Goal: Task Accomplishment & Management: Use online tool/utility

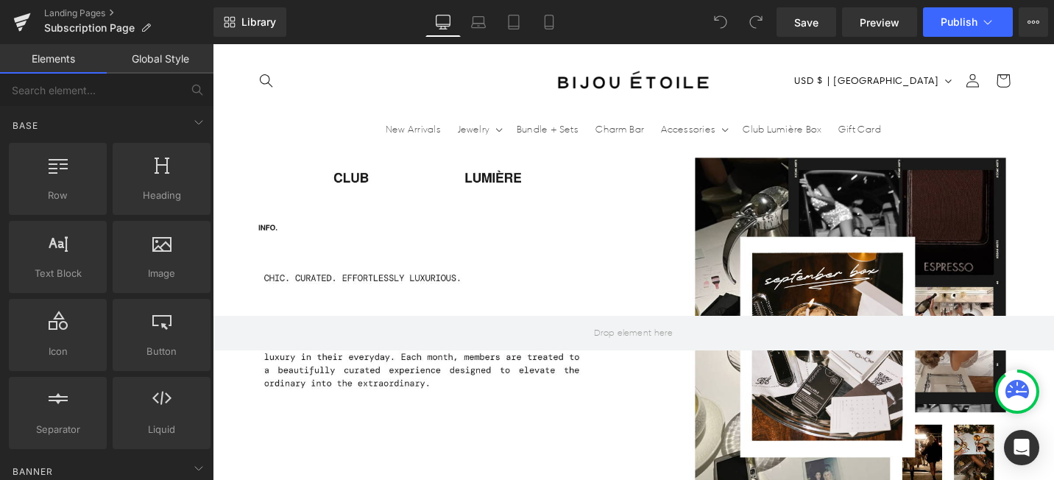
scroll to position [0, 773]
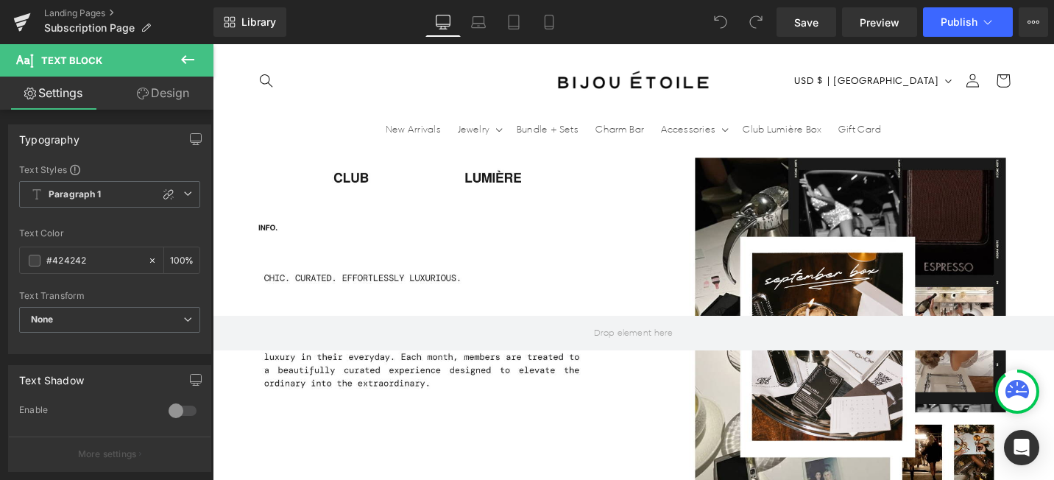
scroll to position [0, 0]
click at [817, 17] on span "Save" at bounding box center [806, 22] width 24 height 15
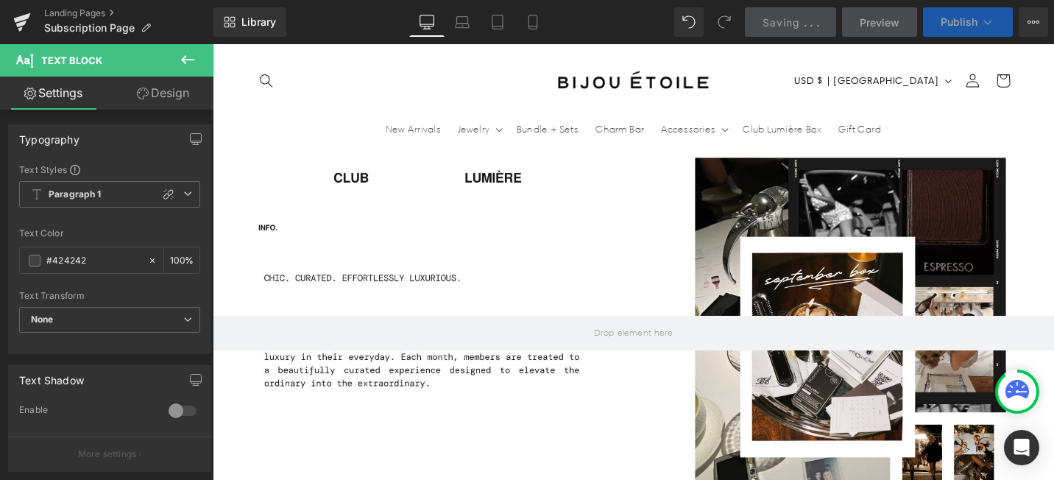
scroll to position [0, 773]
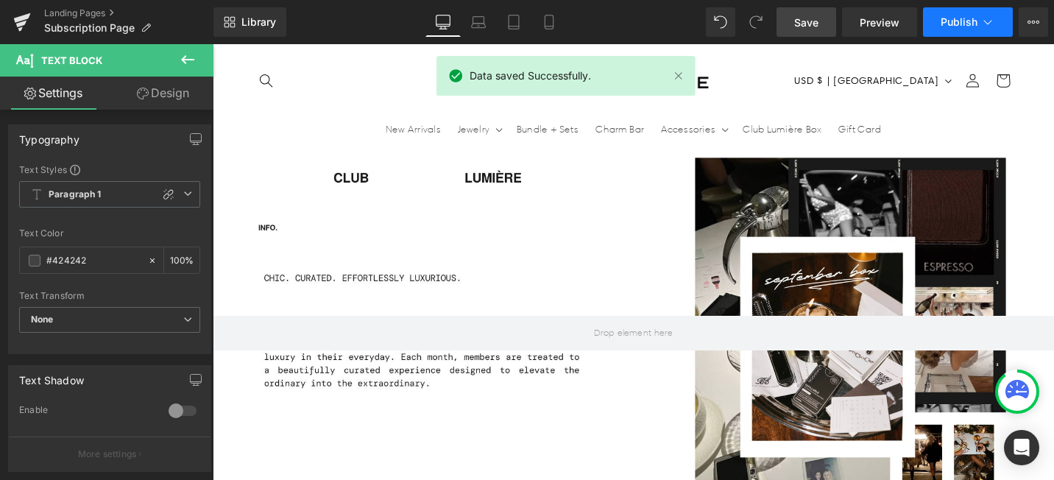
click at [960, 23] on span "Publish" at bounding box center [959, 22] width 37 height 12
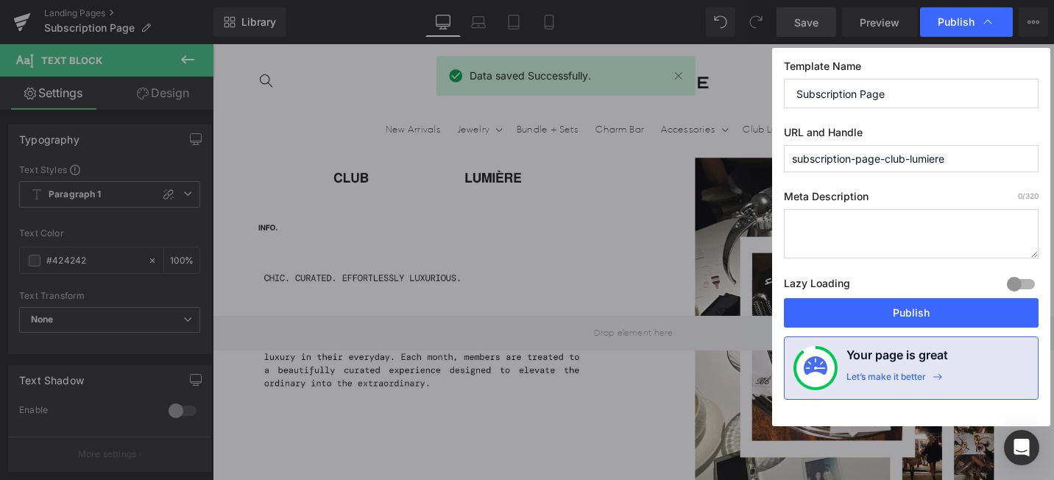
scroll to position [0, 0]
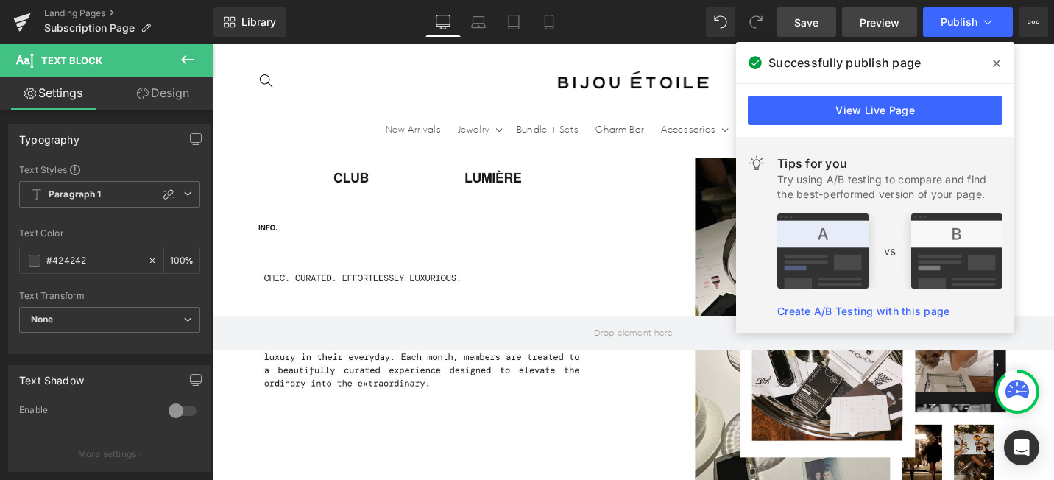
click at [879, 16] on span "Preview" at bounding box center [880, 22] width 40 height 15
click at [989, 64] on span at bounding box center [997, 64] width 24 height 24
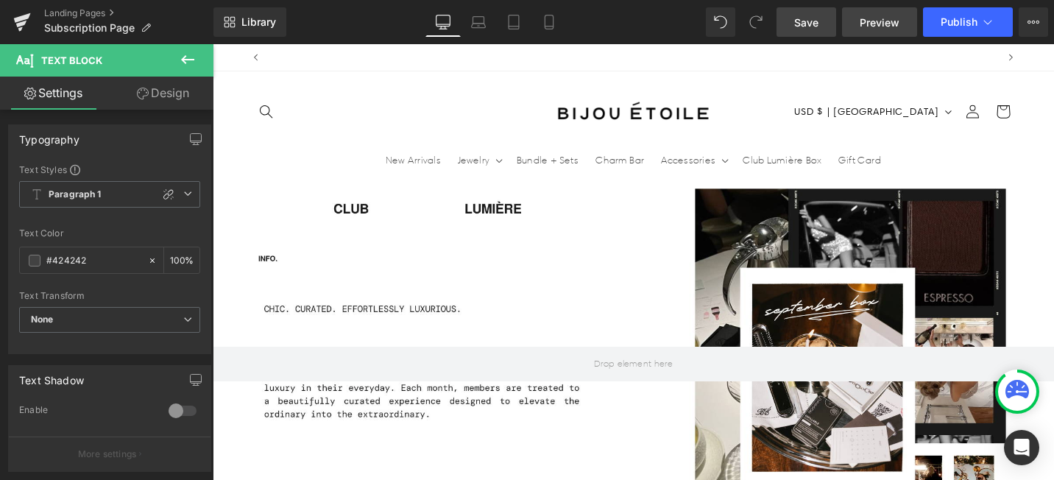
scroll to position [0, 0]
